Goal: Task Accomplishment & Management: Manage account settings

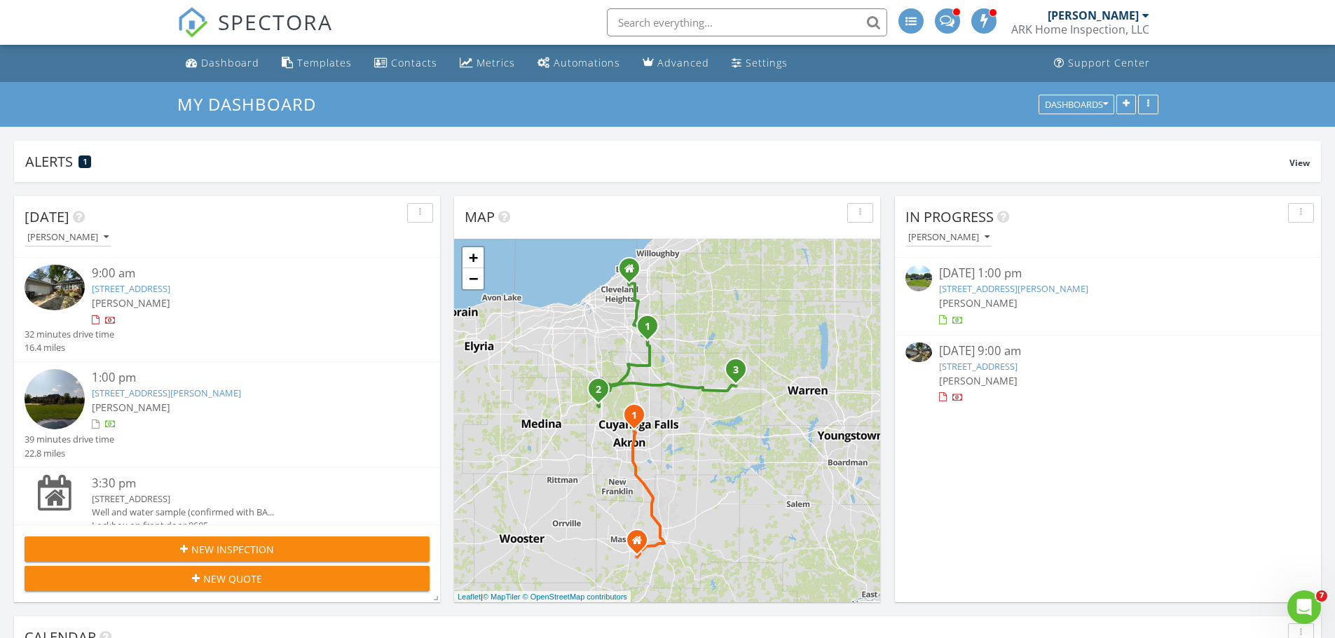
click at [1017, 369] on link "6662 Edgemoor Ave, Solon, OH 44139" at bounding box center [978, 366] width 78 height 13
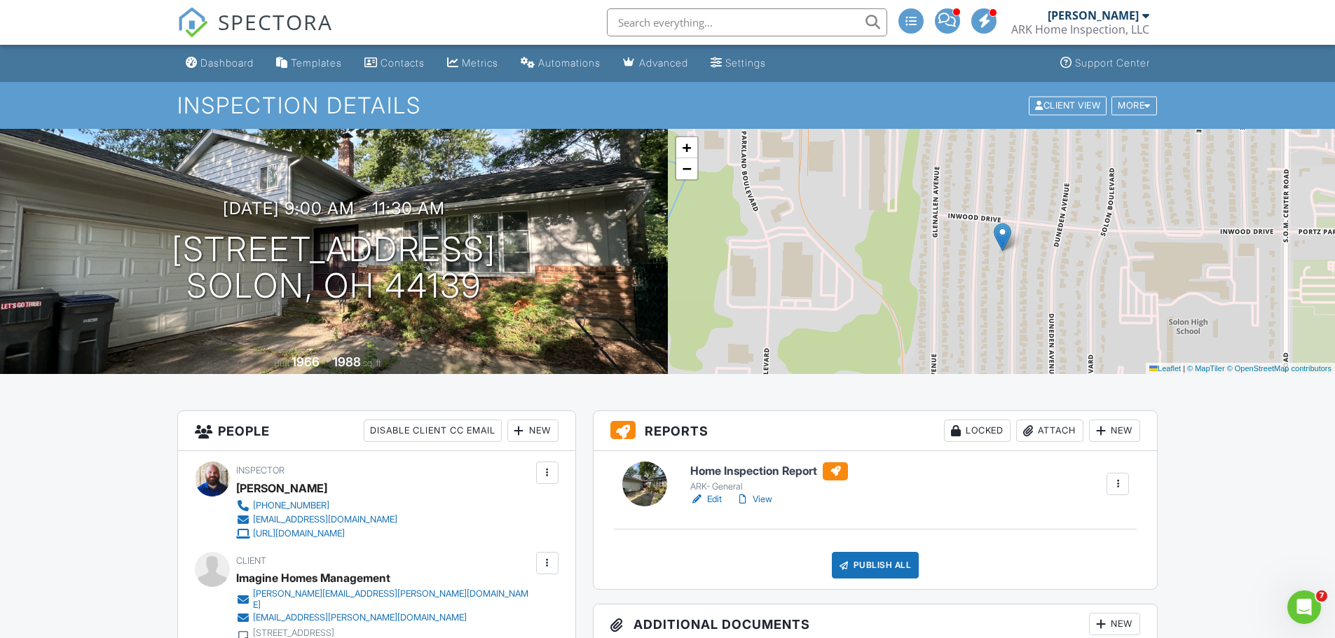
click at [760, 496] on link "View" at bounding box center [754, 500] width 36 height 14
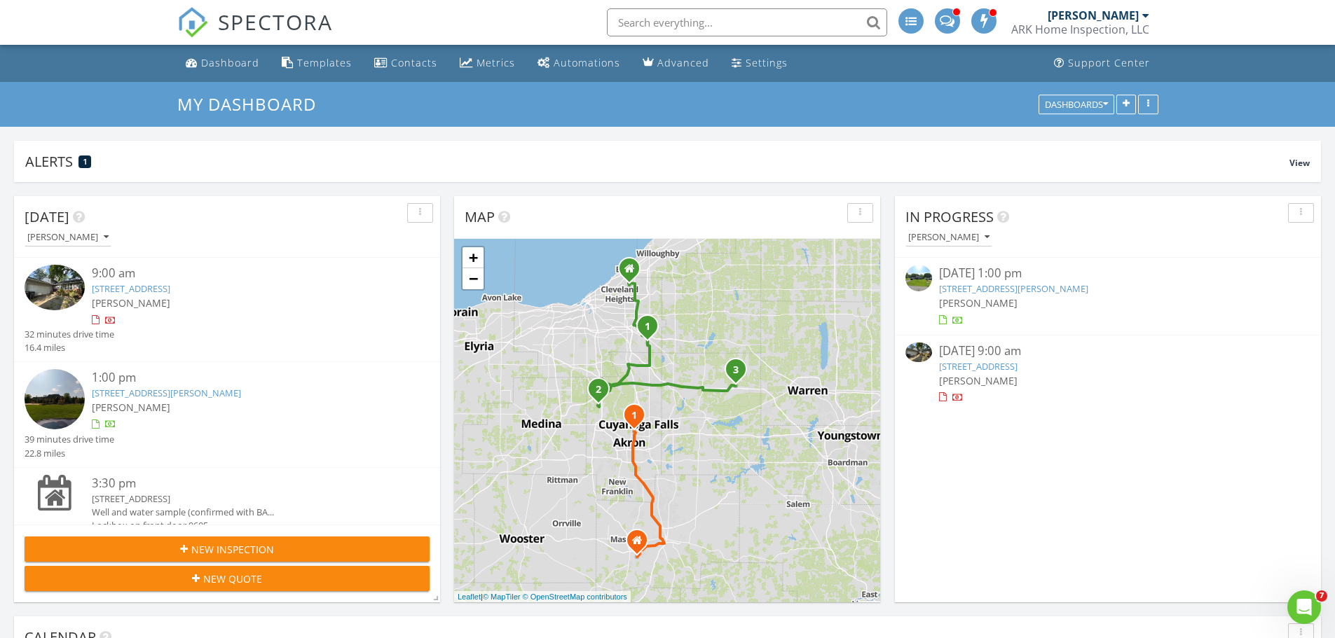
click at [1017, 371] on link "[STREET_ADDRESS]" at bounding box center [978, 366] width 78 height 13
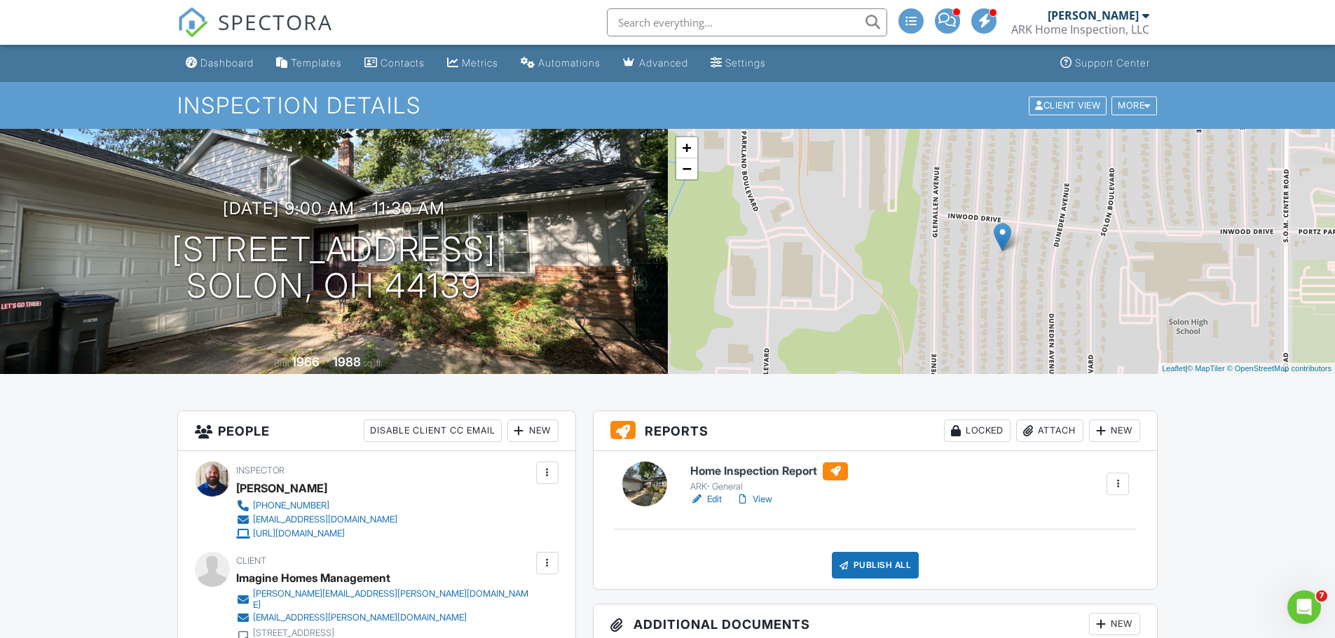
click at [755, 491] on div "ARK- General" at bounding box center [769, 486] width 158 height 11
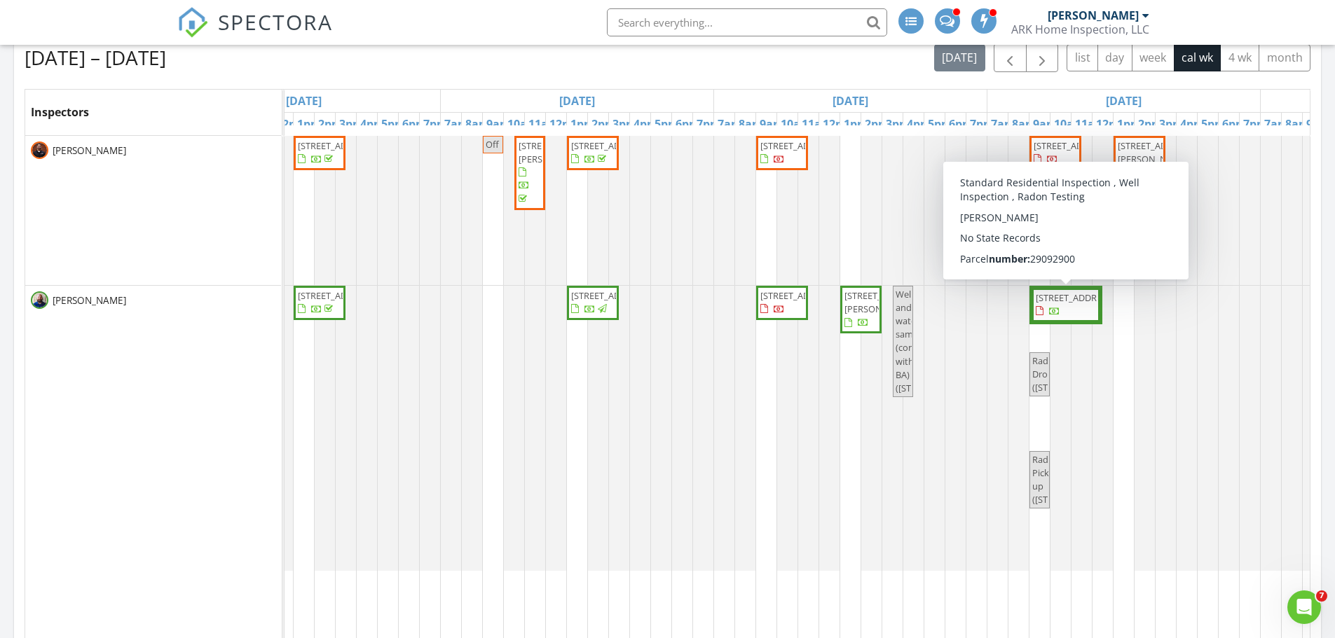
scroll to position [626, 0]
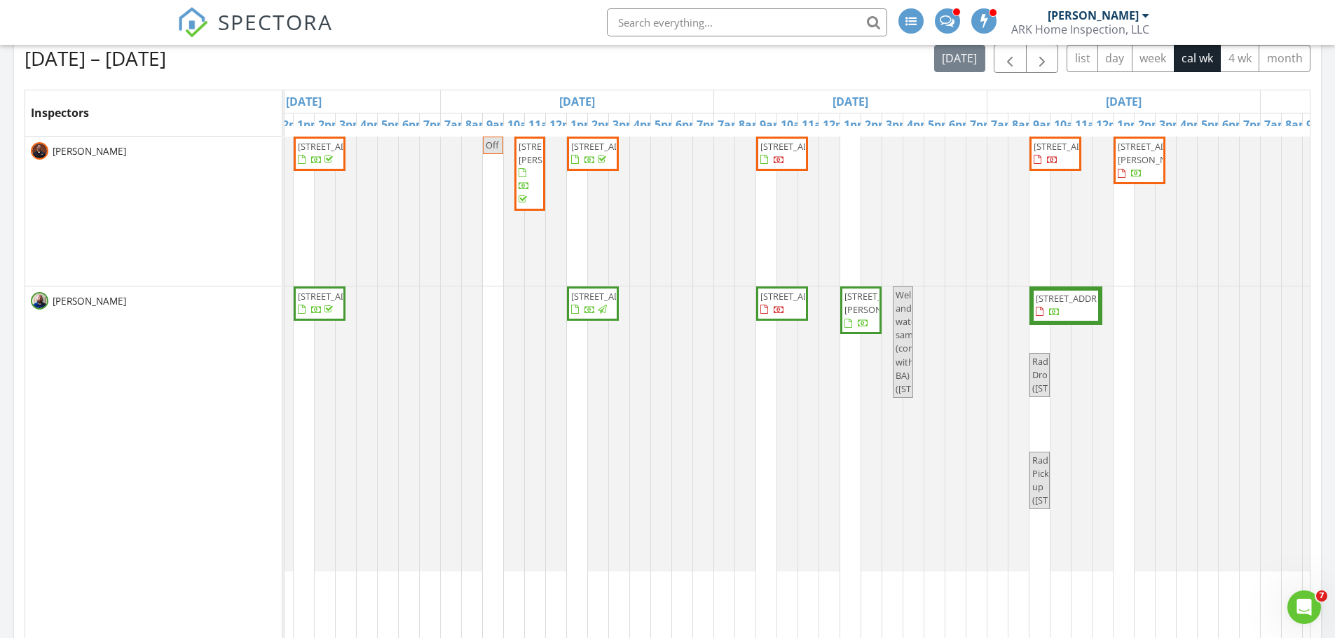
click at [770, 303] on span "[STREET_ADDRESS]" at bounding box center [799, 296] width 78 height 13
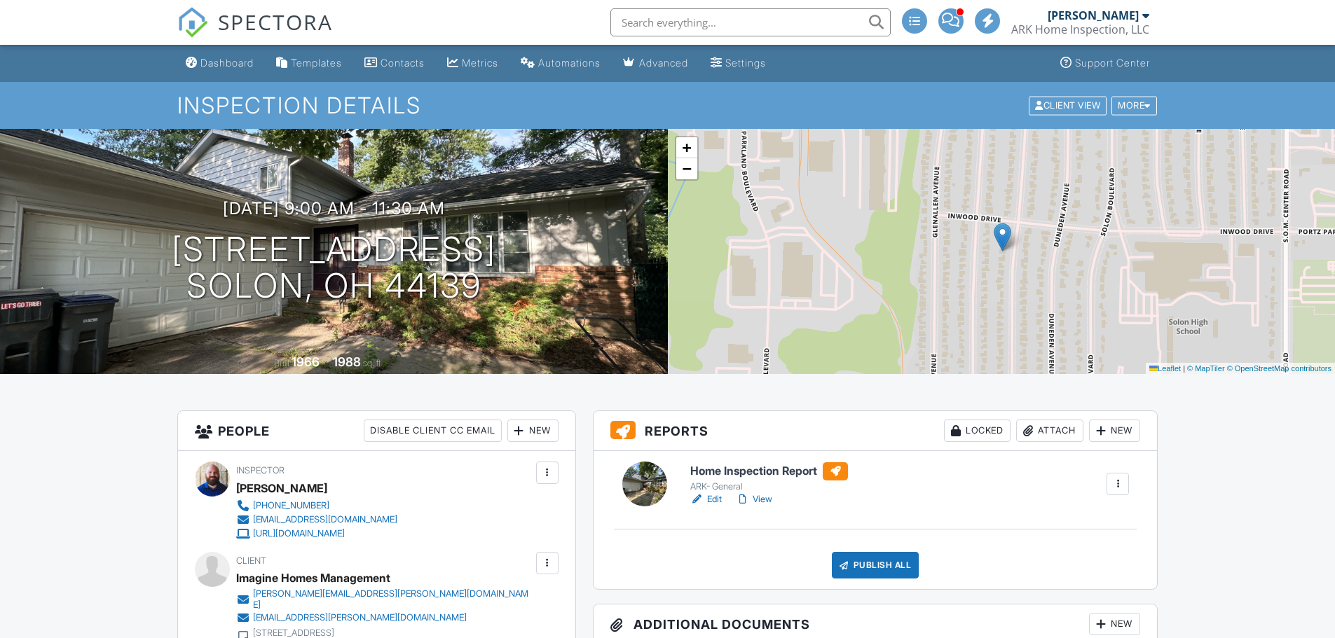
click at [869, 560] on div "Publish All" at bounding box center [876, 565] width 88 height 27
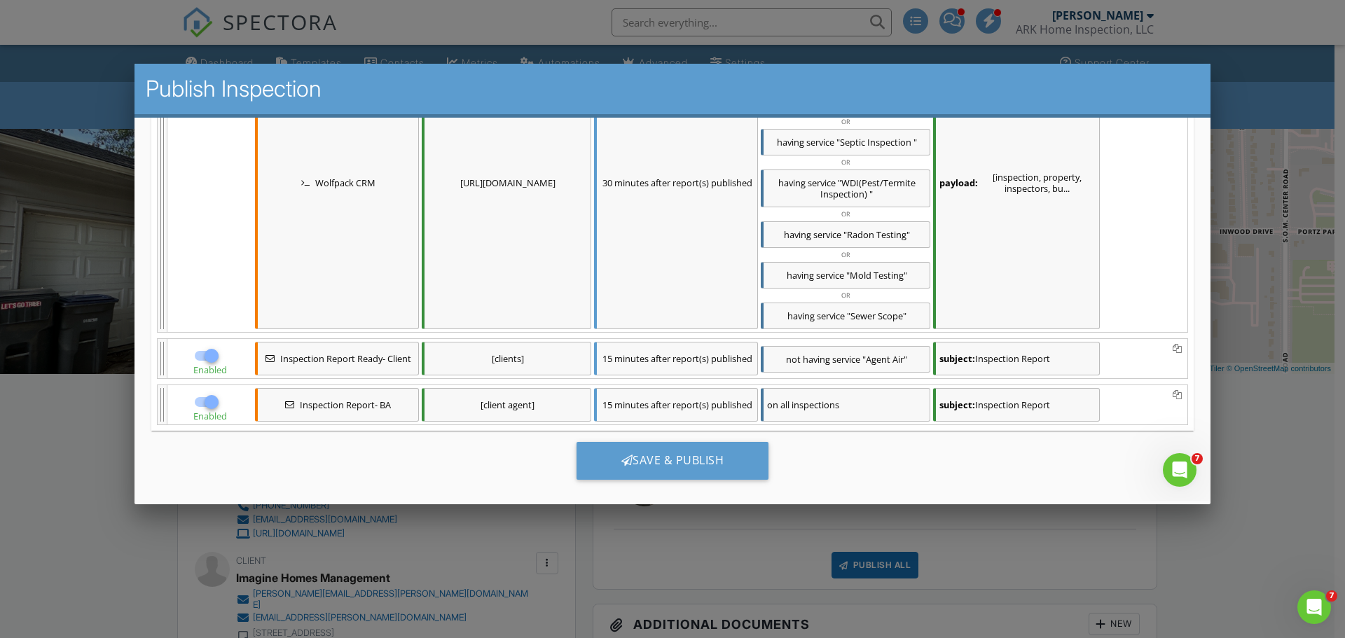
scroll to position [329, 0]
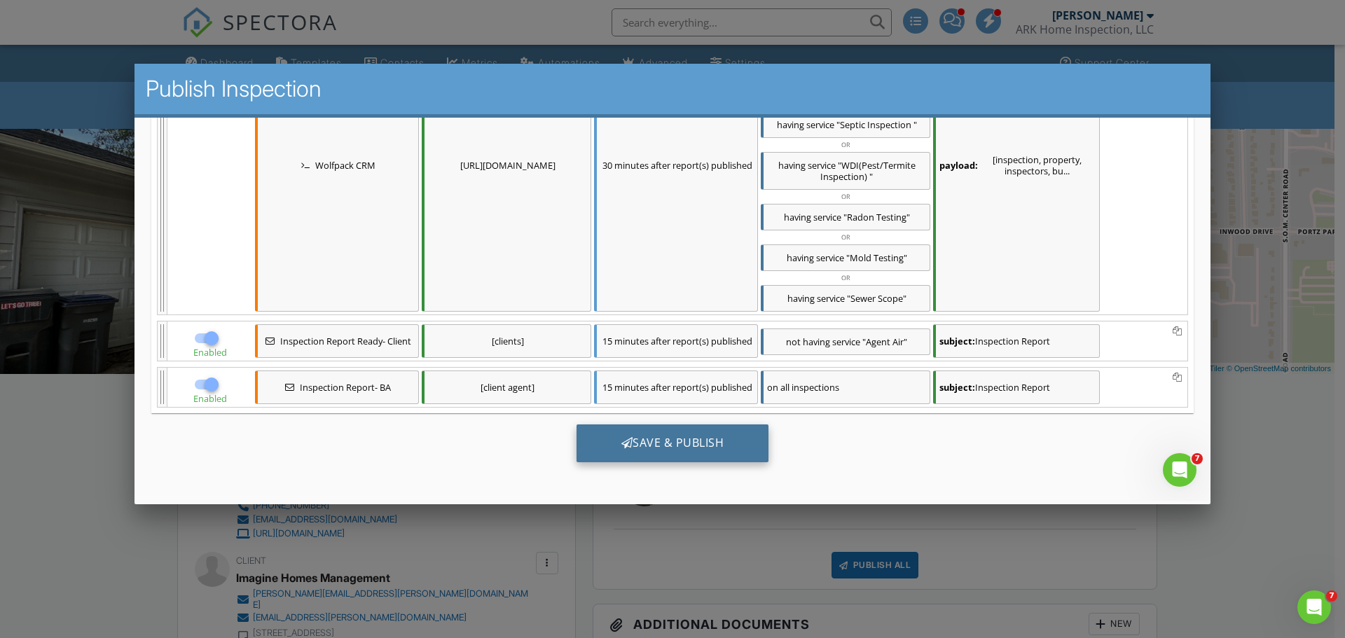
click at [696, 438] on div "Save & Publish" at bounding box center [673, 444] width 193 height 38
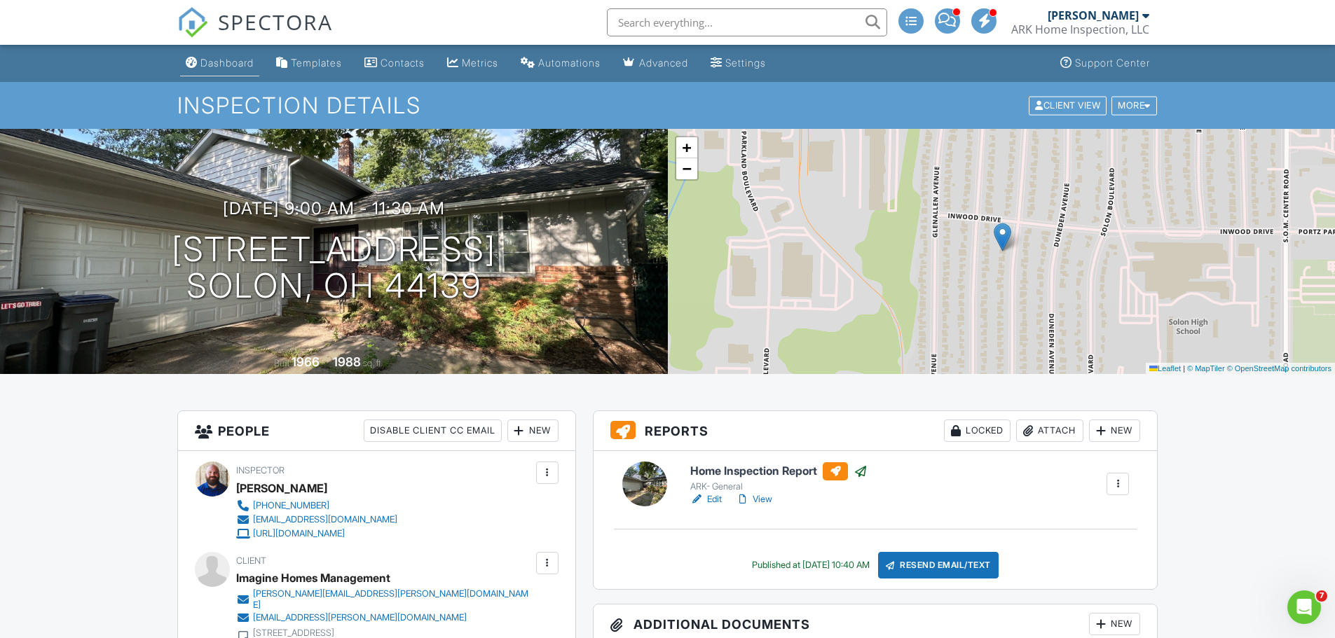
click at [219, 58] on div "Dashboard" at bounding box center [226, 63] width 53 height 12
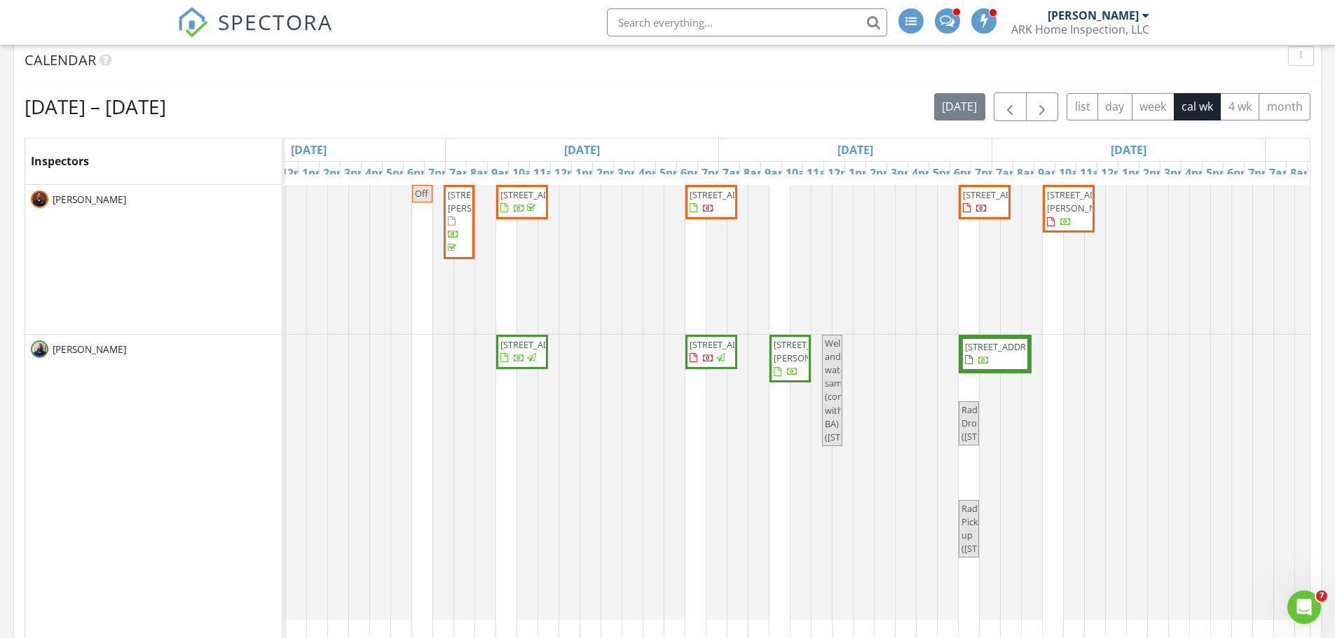
scroll to position [0, 736]
